Goal: Task Accomplishment & Management: Manage account settings

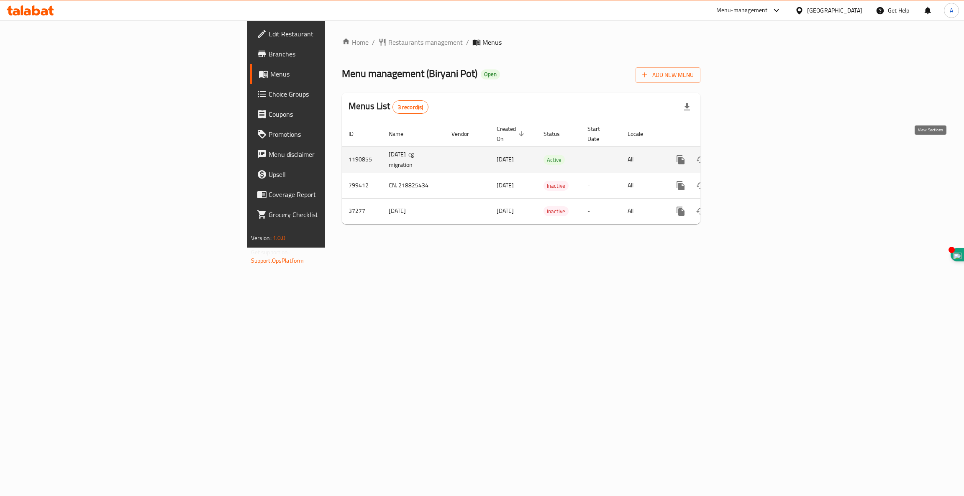
click at [746, 155] on icon "enhanced table" at bounding box center [741, 160] width 10 height 10
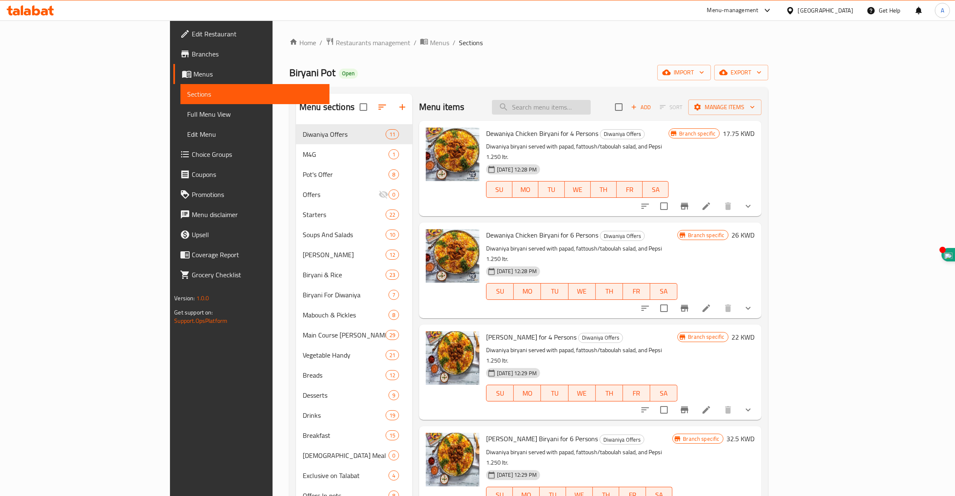
click at [590, 108] on input "search" at bounding box center [541, 107] width 99 height 15
paste input "Lemon Mint"
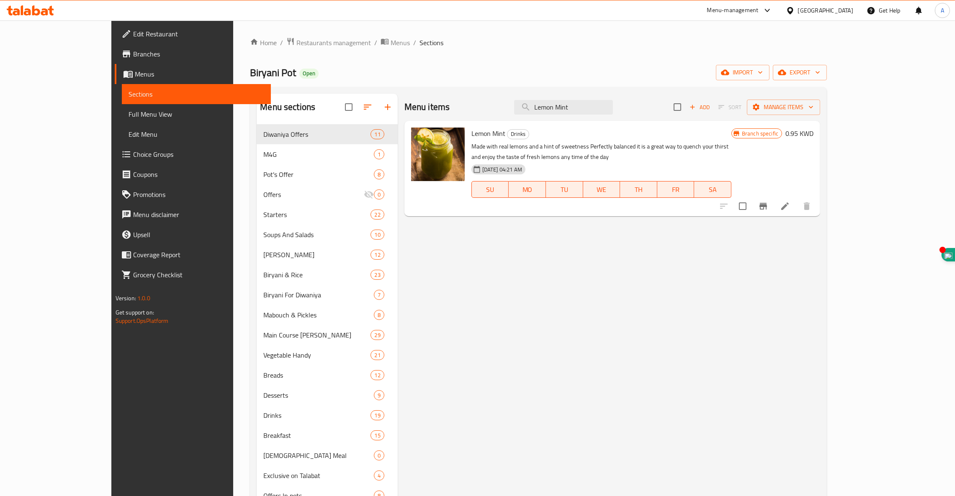
type input "Lemon Mint"
click at [796, 199] on li at bounding box center [784, 206] width 23 height 15
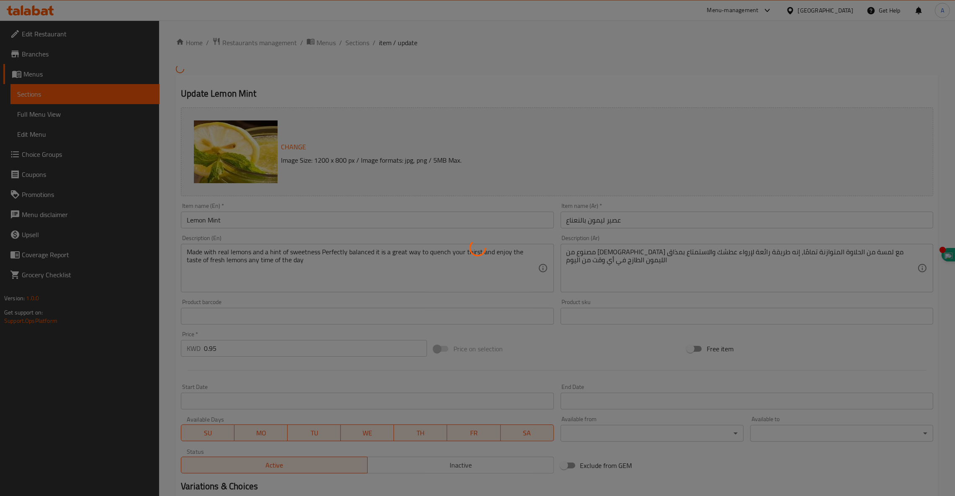
scroll to position [94, 0]
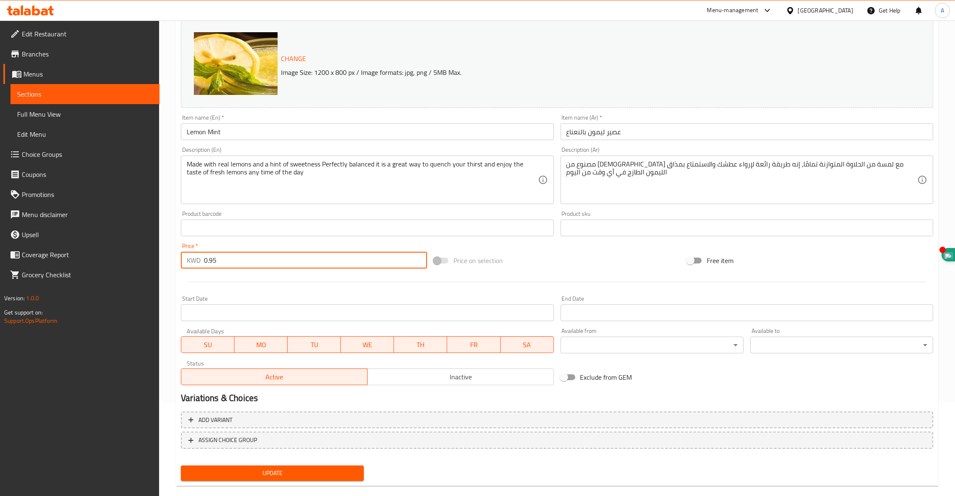
drag, startPoint x: 229, startPoint y: 253, endPoint x: 131, endPoint y: 256, distance: 98.0
click at [131, 256] on div "Edit Restaurant Branches Menus Sections Full Menu View Edit Menu Choice Groups …" at bounding box center [477, 218] width 955 height 583
type input "1"
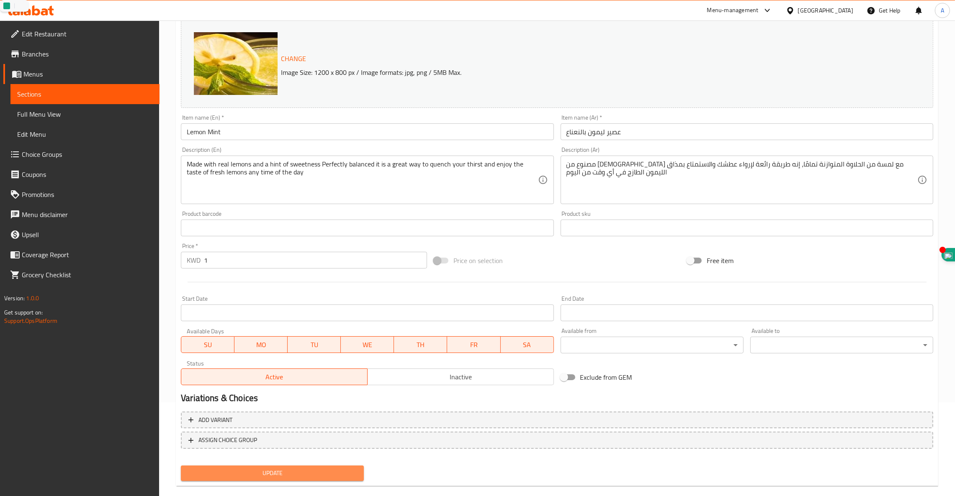
click at [267, 472] on span "Update" at bounding box center [271, 473] width 169 height 10
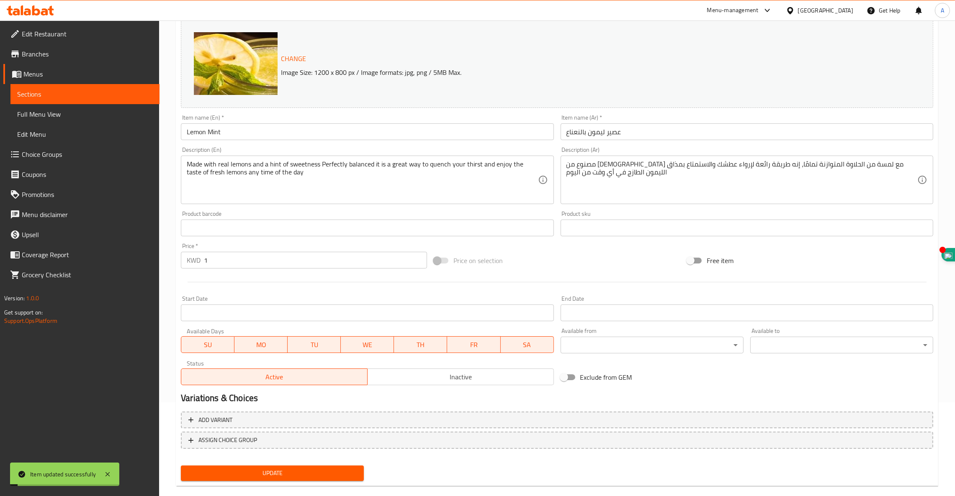
scroll to position [0, 0]
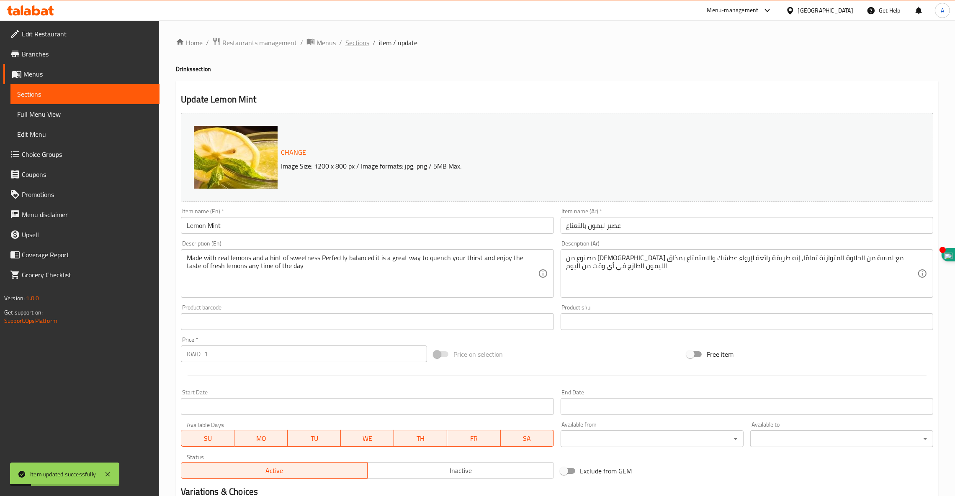
click at [360, 42] on span "Sections" at bounding box center [357, 43] width 24 height 10
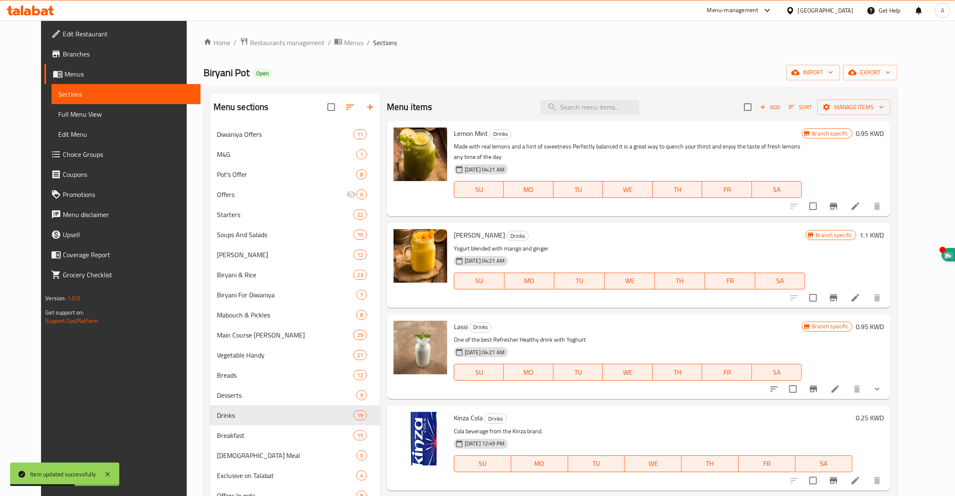
click at [883, 133] on h6 "0.95 KWD" at bounding box center [869, 134] width 28 height 12
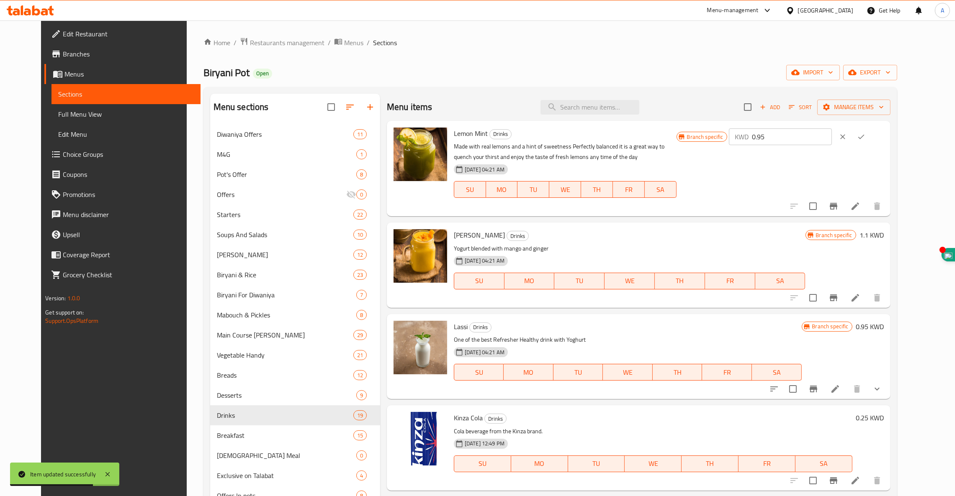
drag, startPoint x: 830, startPoint y: 135, endPoint x: 583, endPoint y: 142, distance: 247.0
click at [583, 142] on div "Lemon Mint Drinks Made with real lemons and a hint of sweetness Perfectly balan…" at bounding box center [668, 168] width 436 height 89
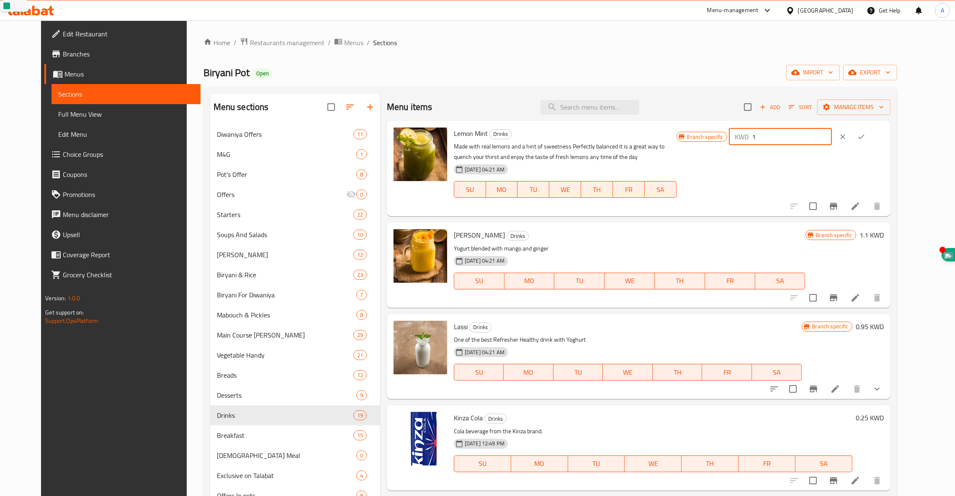
type input "1"
click at [865, 139] on icon "ok" at bounding box center [861, 137] width 8 height 8
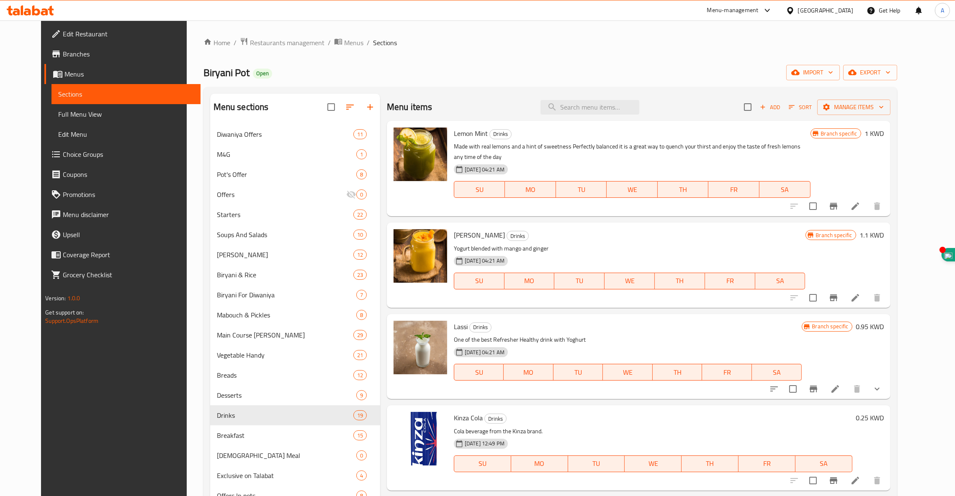
click at [859, 294] on icon at bounding box center [855, 298] width 8 height 8
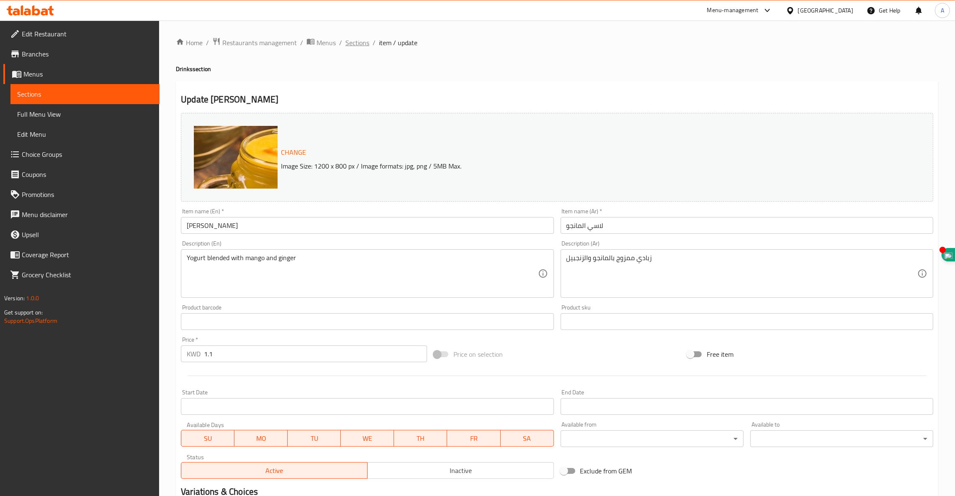
click at [357, 45] on span "Sections" at bounding box center [357, 43] width 24 height 10
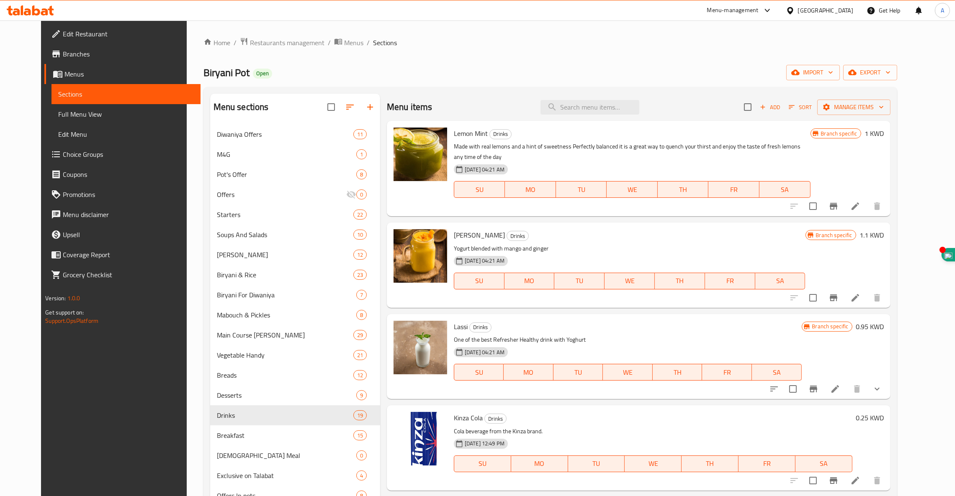
click at [883, 321] on h6 "0.95 KWD" at bounding box center [869, 327] width 28 height 12
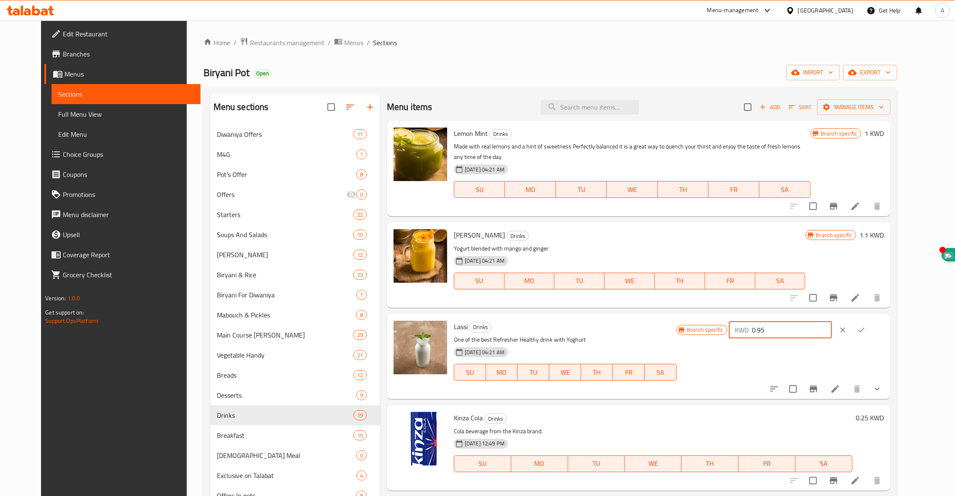
drag, startPoint x: 840, startPoint y: 318, endPoint x: 625, endPoint y: 339, distance: 216.5
click at [625, 339] on div "Lassi Drinks One of the best Refresher Healthy drink with Yoghurt [DATE] 04:21 …" at bounding box center [668, 357] width 436 height 78
type input "1"
click at [865, 326] on icon "ok" at bounding box center [861, 330] width 8 height 8
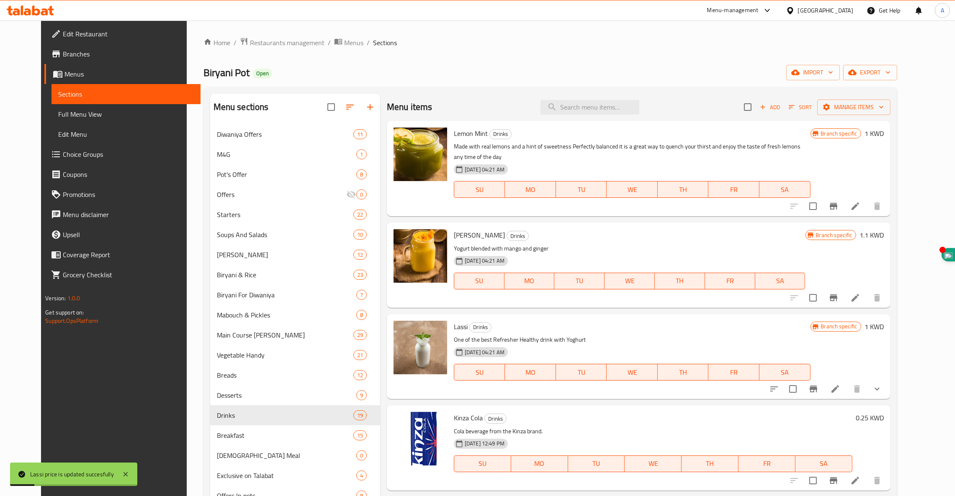
click at [818, 384] on icon "Branch-specific-item" at bounding box center [813, 389] width 10 height 10
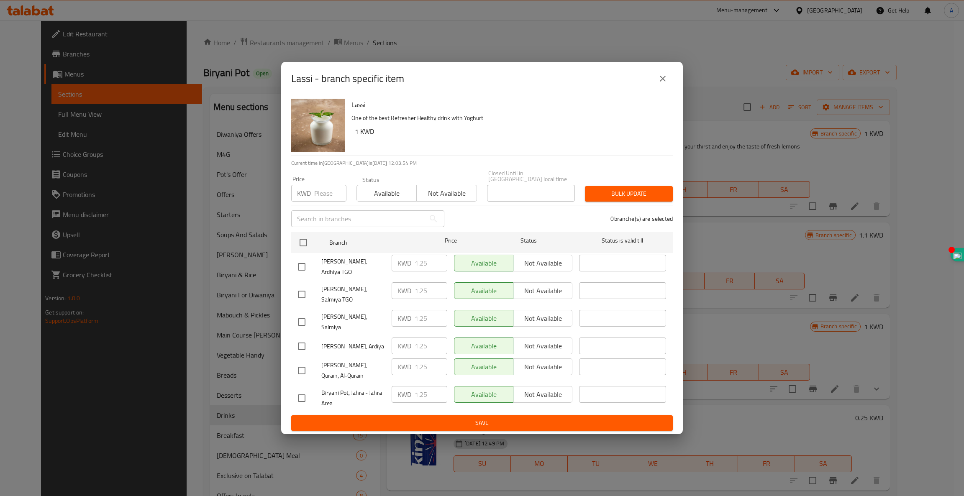
drag, startPoint x: 474, startPoint y: 85, endPoint x: 639, endPoint y: 59, distance: 167.3
click at [639, 59] on div "Lassi - branch specific item Lassi One of the best Refresher Healthy drink with…" at bounding box center [482, 248] width 964 height 496
click at [664, 84] on icon "close" at bounding box center [663, 79] width 10 height 10
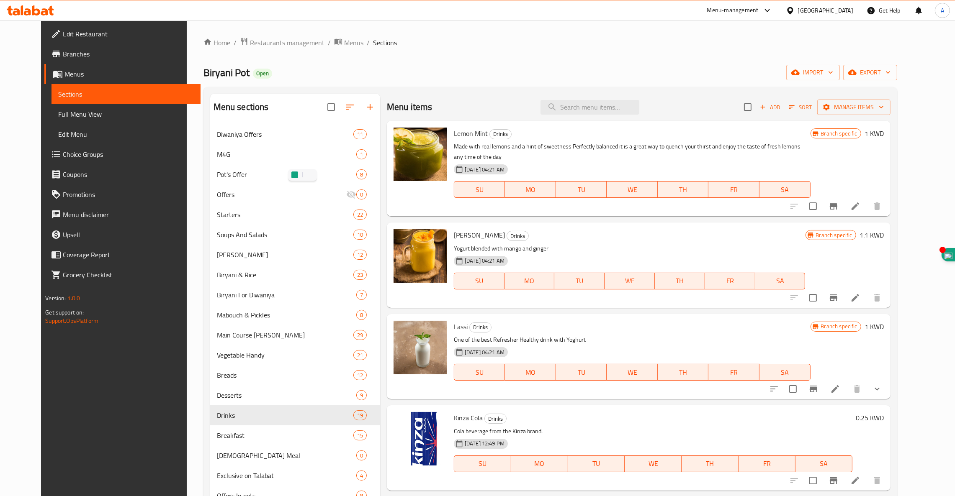
click at [867, 199] on li at bounding box center [854, 206] width 23 height 15
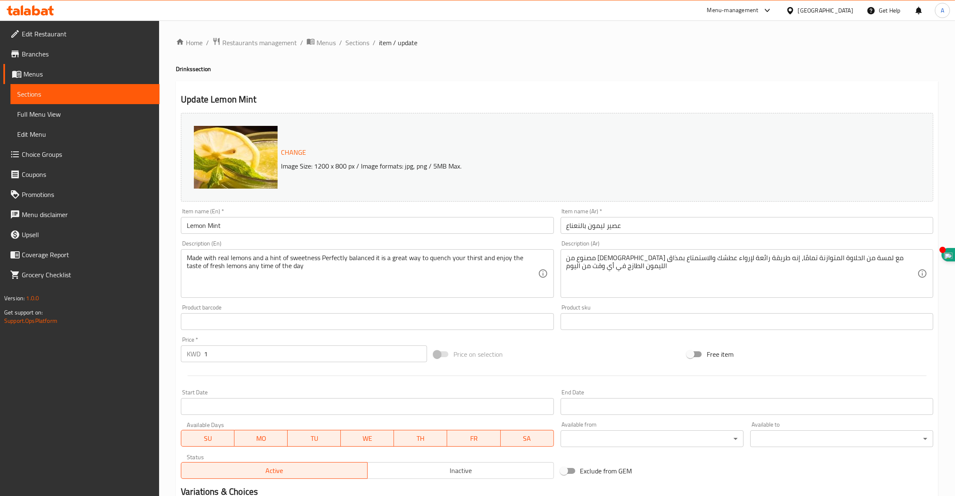
drag, startPoint x: 238, startPoint y: 356, endPoint x: 28, endPoint y: 300, distance: 217.5
click at [28, 300] on div "Edit Restaurant Branches Menus Sections Full Menu View Edit Menu Choice Groups …" at bounding box center [477, 312] width 955 height 583
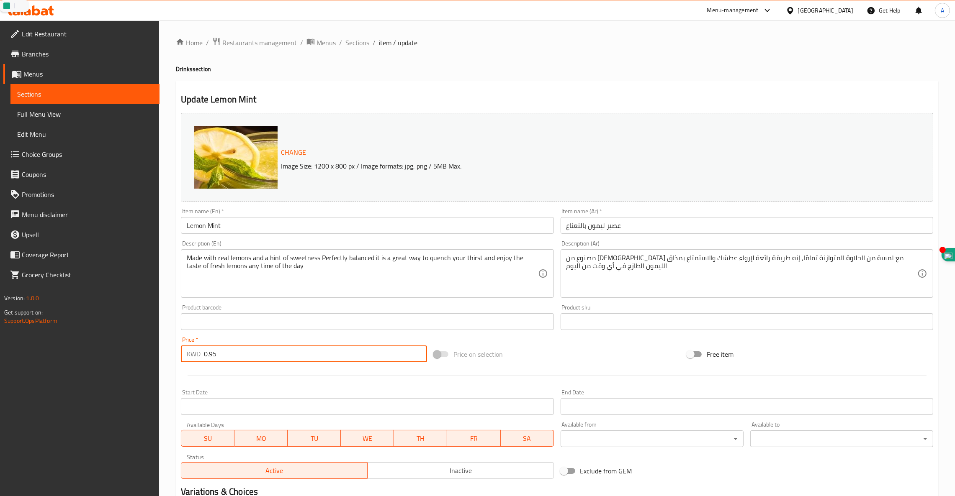
scroll to position [106, 0]
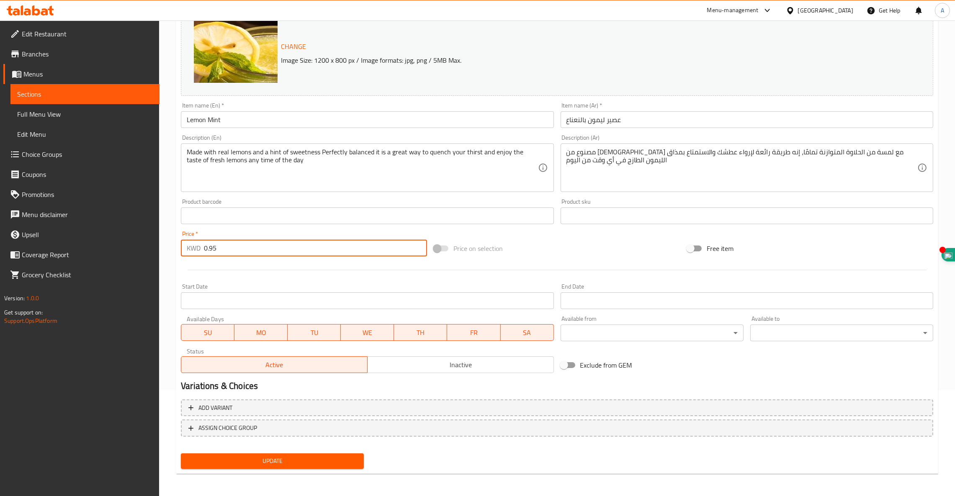
type input "0.95"
drag, startPoint x: 283, startPoint y: 454, endPoint x: 256, endPoint y: 466, distance: 30.2
click at [256, 466] on button "Update" at bounding box center [272, 461] width 183 height 15
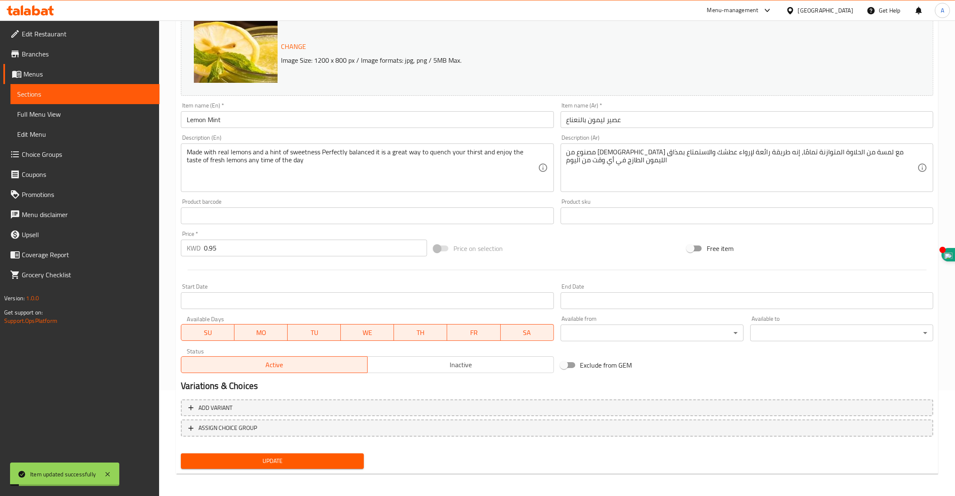
scroll to position [0, 0]
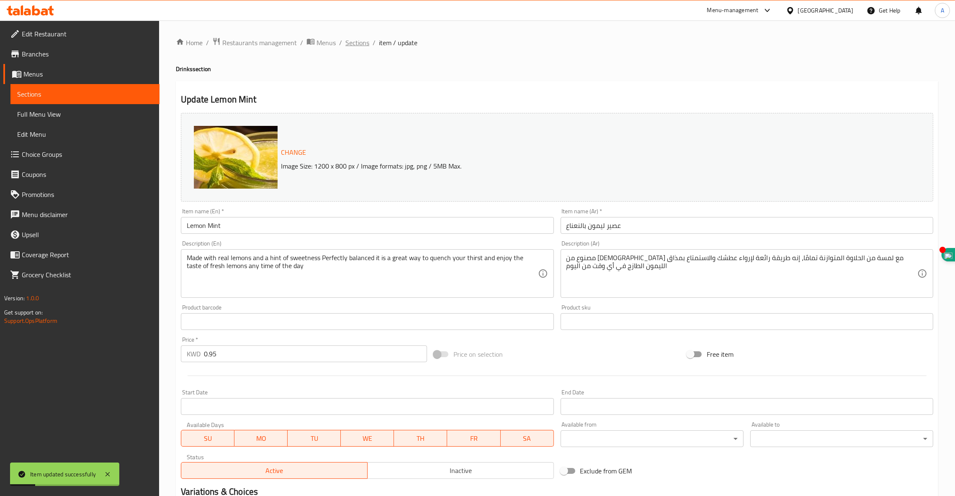
click at [356, 42] on span "Sections" at bounding box center [357, 43] width 24 height 10
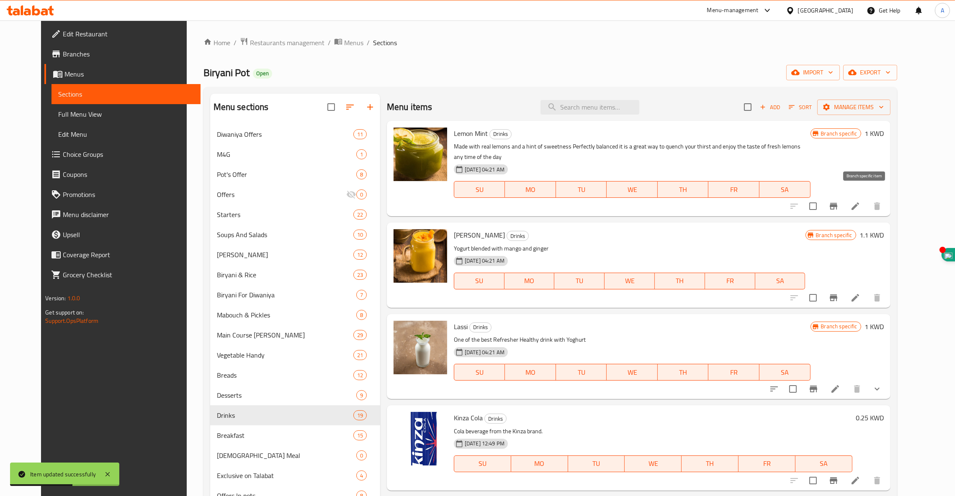
click at [837, 203] on icon "Branch-specific-item" at bounding box center [833, 206] width 8 height 7
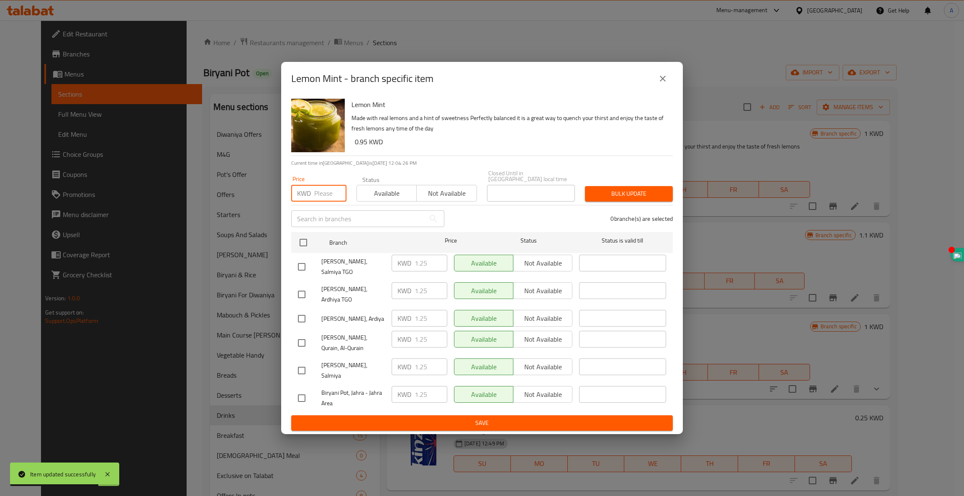
click at [323, 201] on input "number" at bounding box center [330, 193] width 32 height 17
type input "0.95"
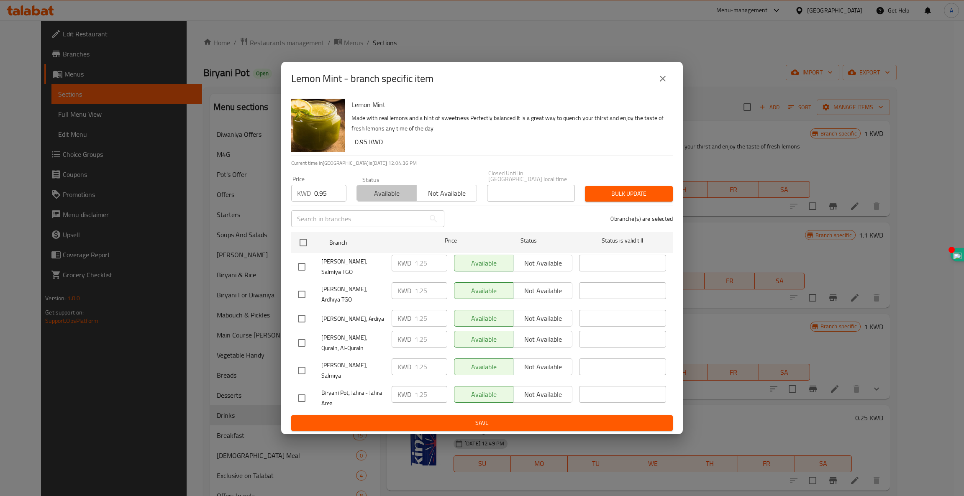
click at [391, 198] on span "Available" at bounding box center [386, 193] width 53 height 12
click at [302, 249] on input "checkbox" at bounding box center [304, 243] width 18 height 18
checkbox input "true"
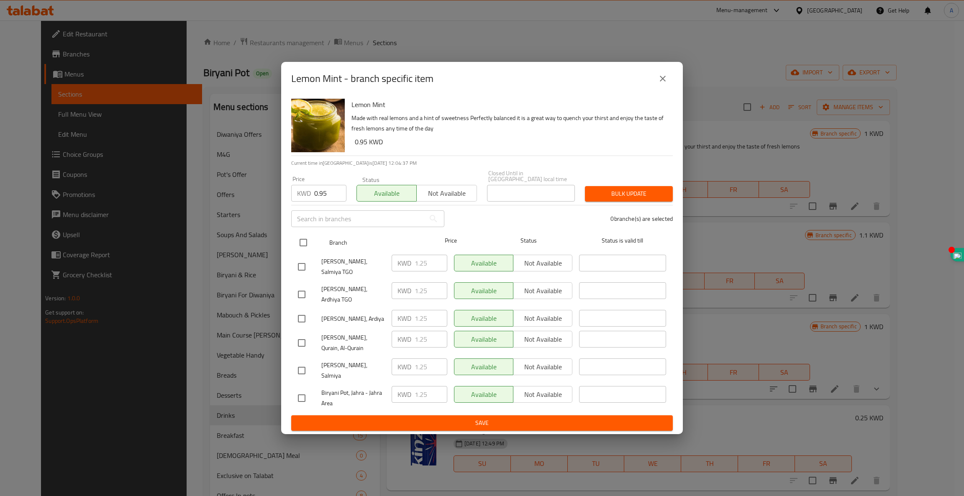
checkbox input "true"
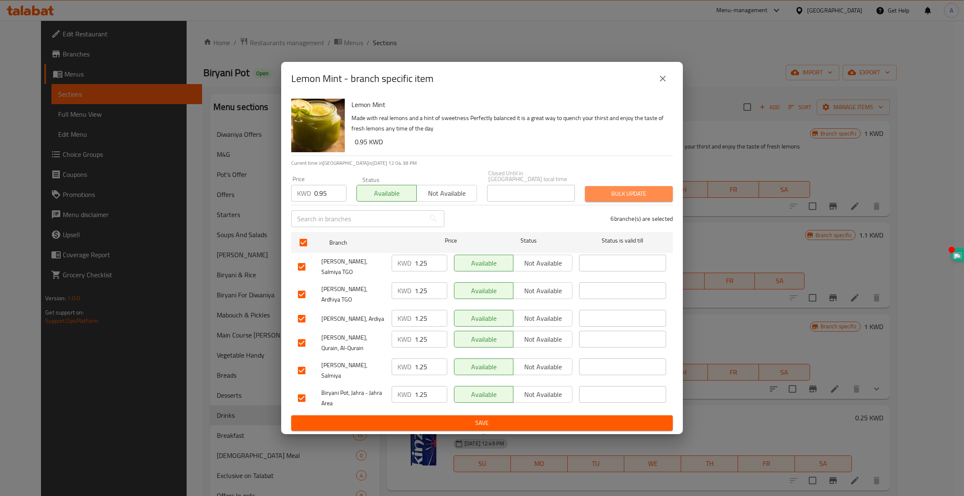
click at [632, 195] on span "Bulk update" at bounding box center [629, 194] width 74 height 10
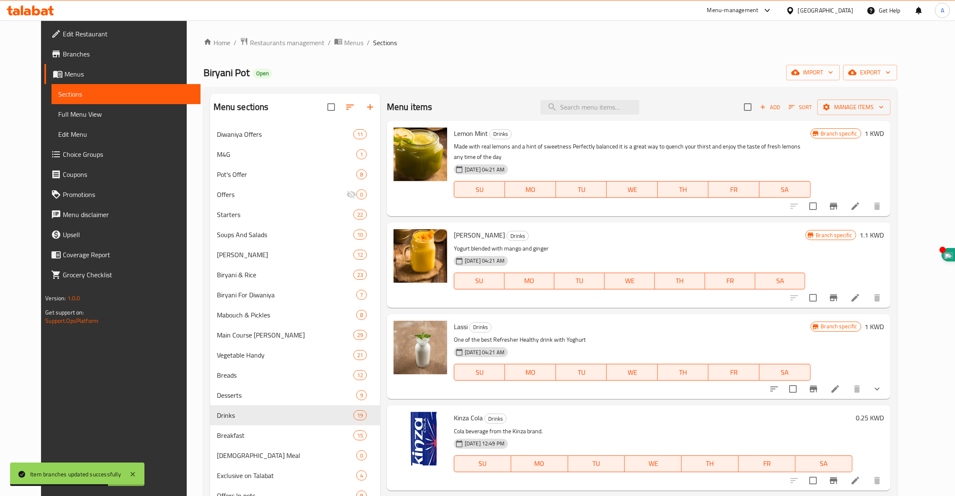
click at [890, 314] on div "Lassi Drinks One of the best Refresher Healthy drink with Yoghurt [DATE] 04:21 …" at bounding box center [638, 356] width 503 height 85
click at [883, 138] on h6 "1 KWD" at bounding box center [873, 134] width 19 height 12
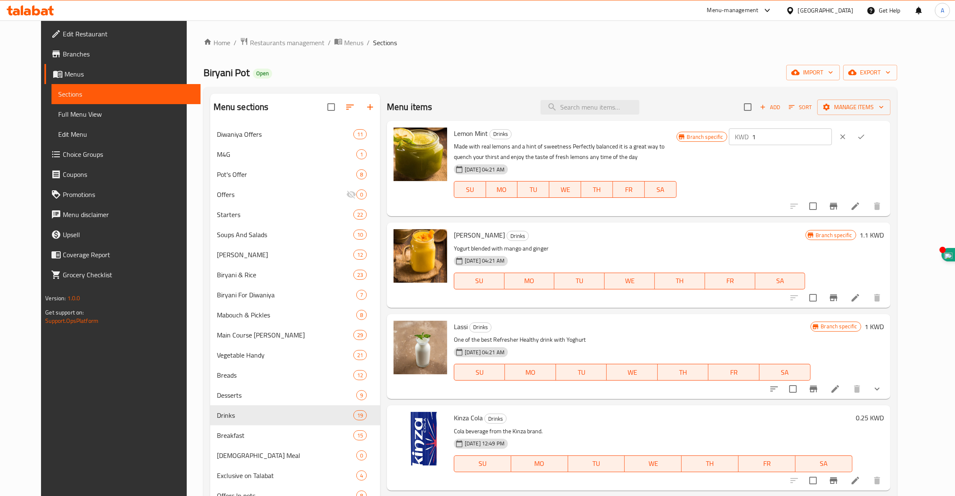
click at [806, 134] on input "1" at bounding box center [792, 136] width 80 height 17
type input "0.95"
click at [865, 139] on icon "ok" at bounding box center [861, 137] width 8 height 8
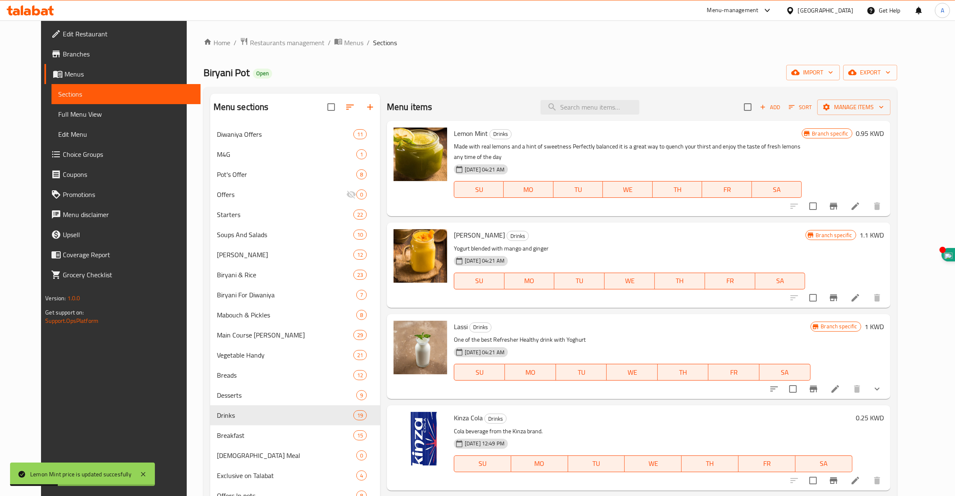
click at [883, 326] on h6 "1 KWD" at bounding box center [873, 327] width 19 height 12
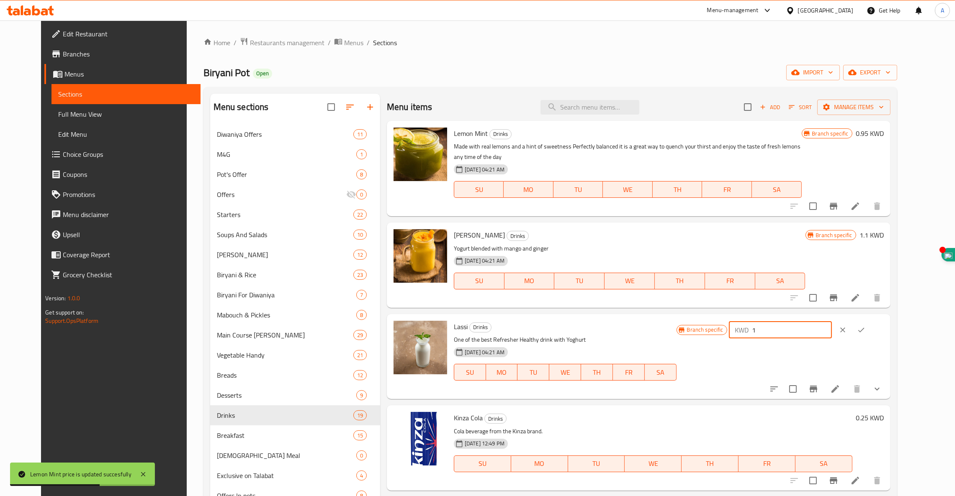
drag, startPoint x: 807, startPoint y: 332, endPoint x: 731, endPoint y: 337, distance: 76.3
click at [731, 337] on div "Branch specific KWD 1 ​" at bounding box center [779, 330] width 207 height 18
type input "0.95"
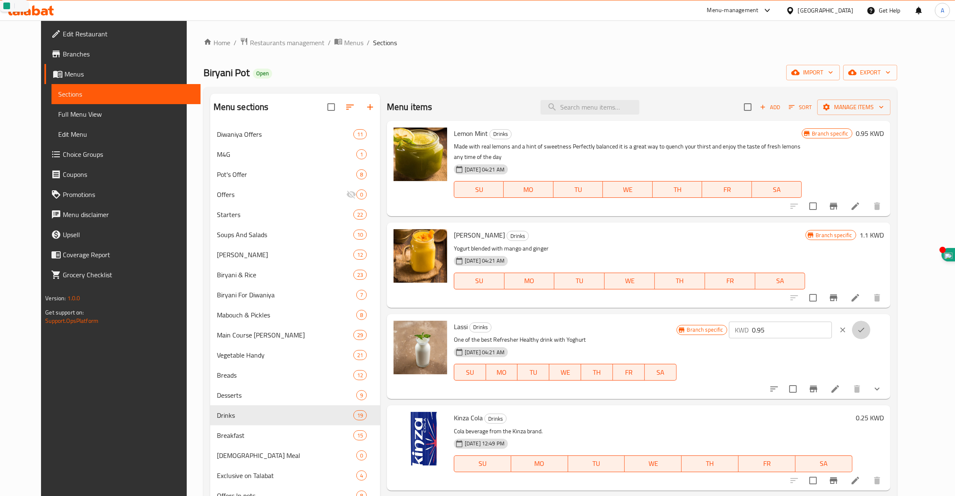
click at [870, 336] on button "ok" at bounding box center [861, 330] width 18 height 18
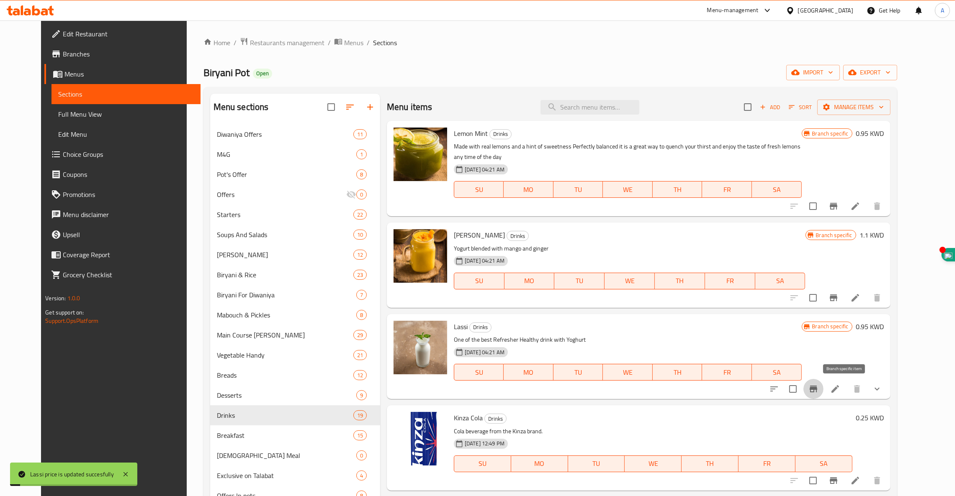
click at [817, 391] on icon "Branch-specific-item" at bounding box center [813, 389] width 8 height 7
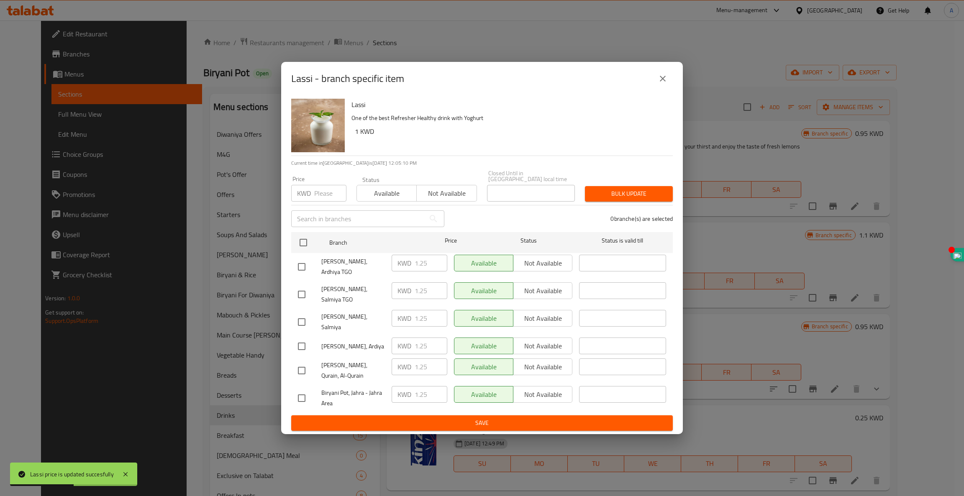
click at [325, 202] on input "number" at bounding box center [330, 193] width 32 height 17
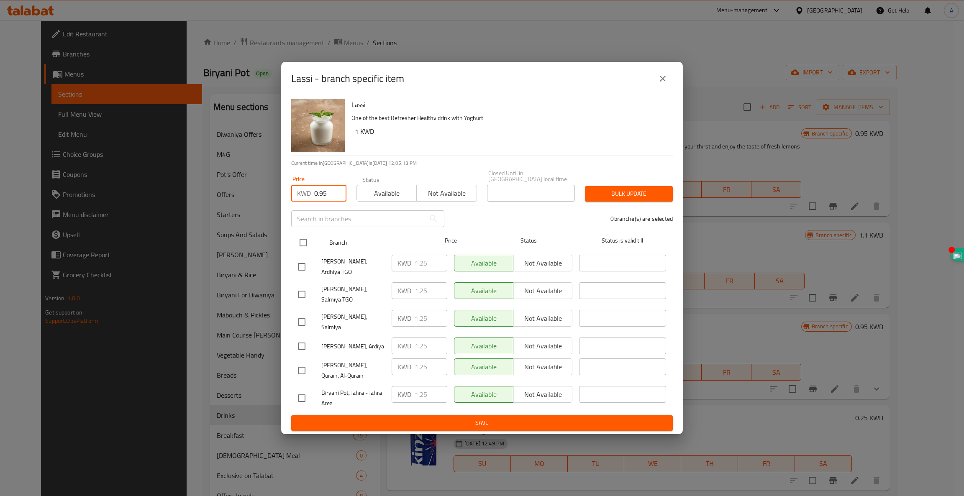
type input "0.95"
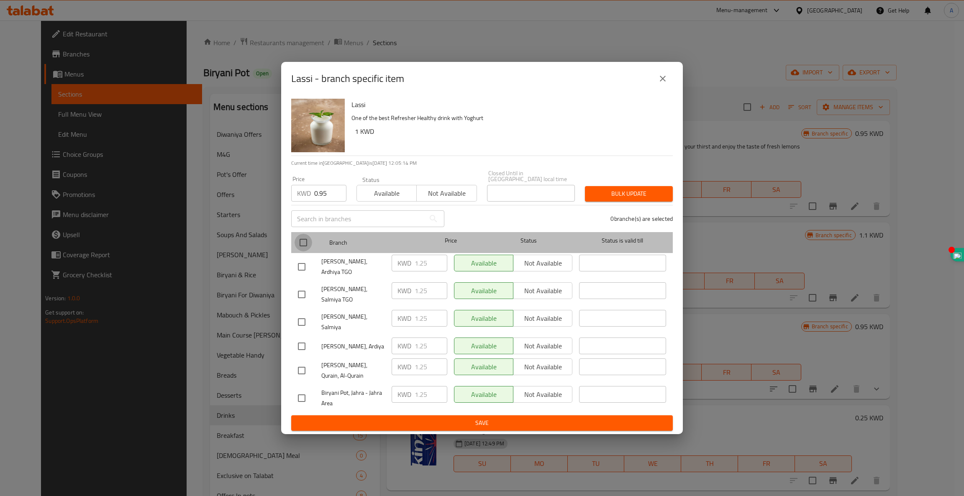
click at [302, 252] on input "checkbox" at bounding box center [304, 243] width 18 height 18
checkbox input "true"
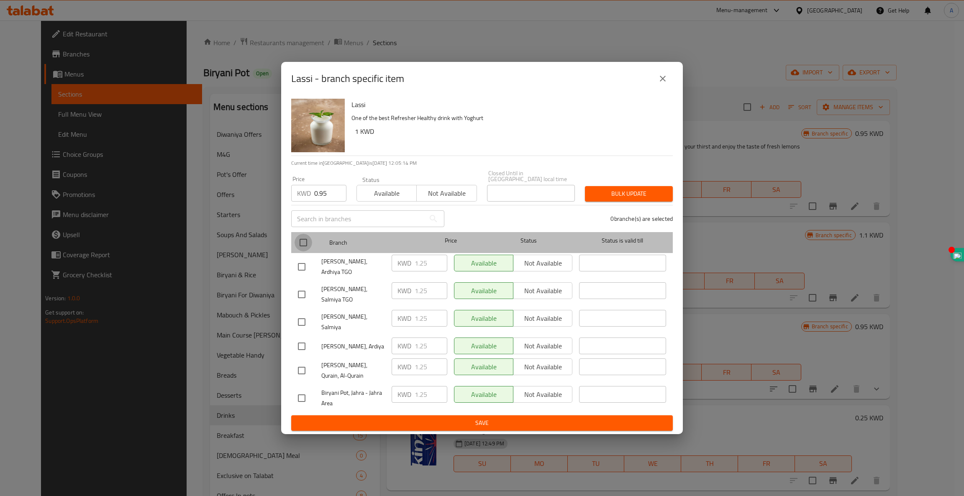
checkbox input "true"
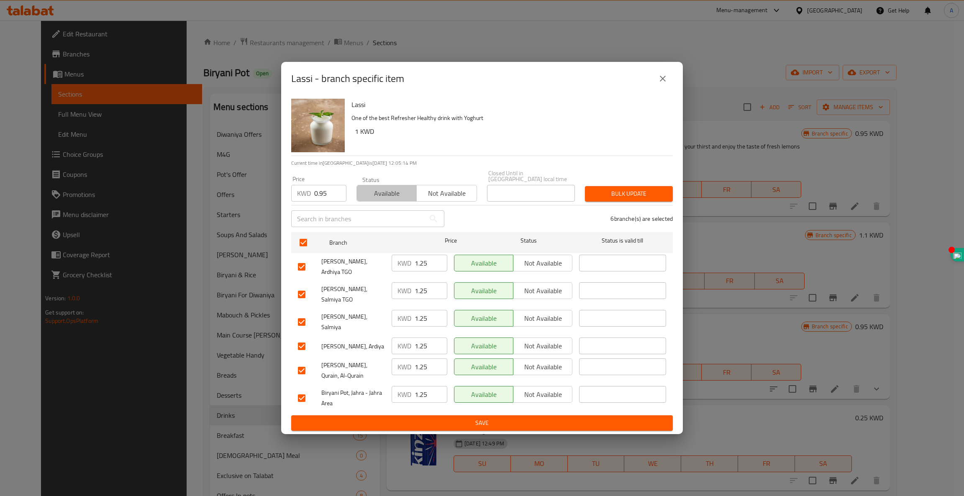
click at [401, 200] on span "Available" at bounding box center [386, 193] width 53 height 12
click at [627, 199] on span "Bulk update" at bounding box center [629, 194] width 74 height 10
